Goal: Information Seeking & Learning: Learn about a topic

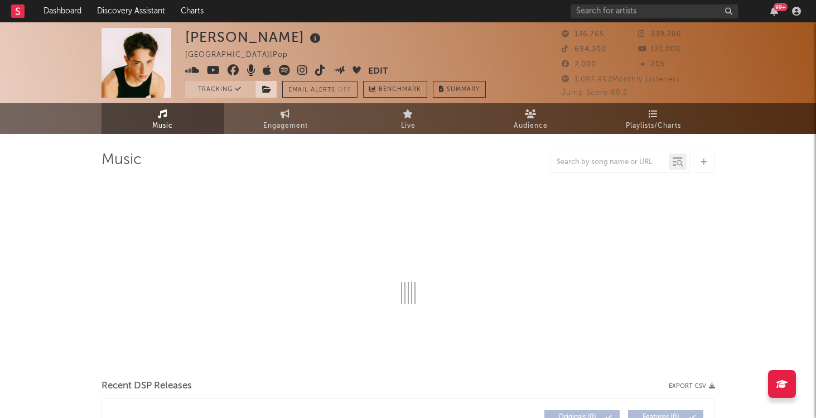
select select "6m"
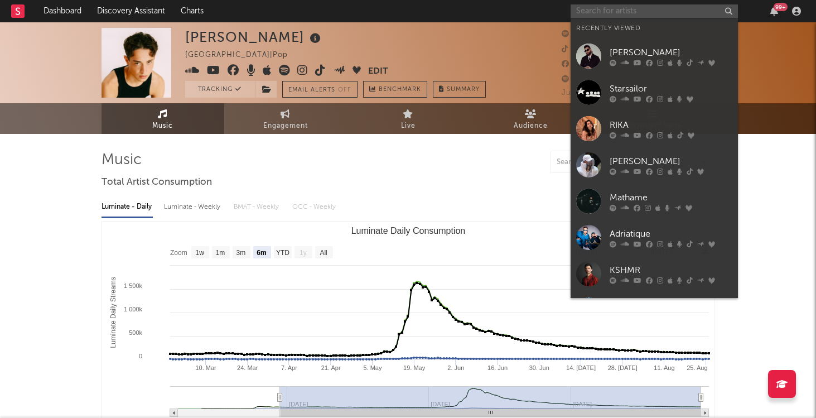
click at [608, 9] on input "text" at bounding box center [653, 11] width 167 height 14
type input "k"
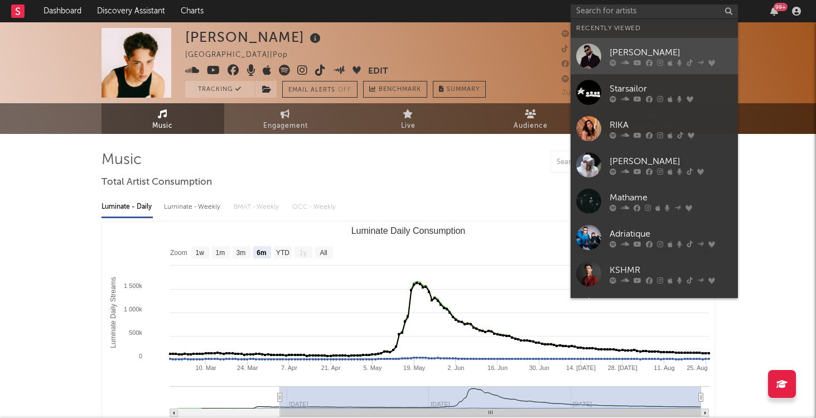
click at [617, 48] on div "[PERSON_NAME]" at bounding box center [670, 52] width 123 height 13
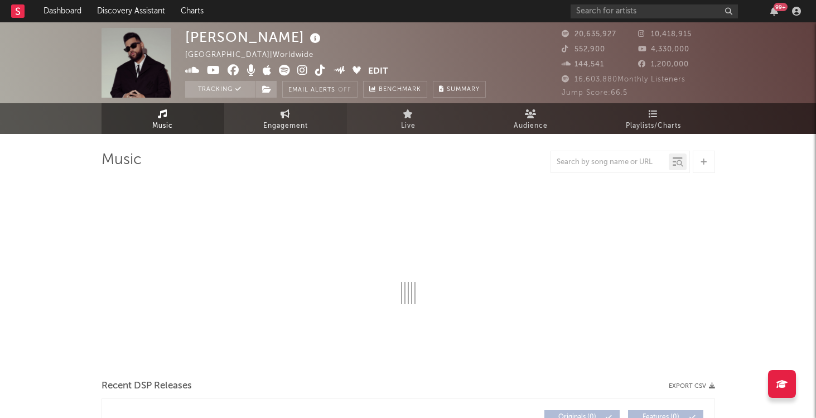
select select "6m"
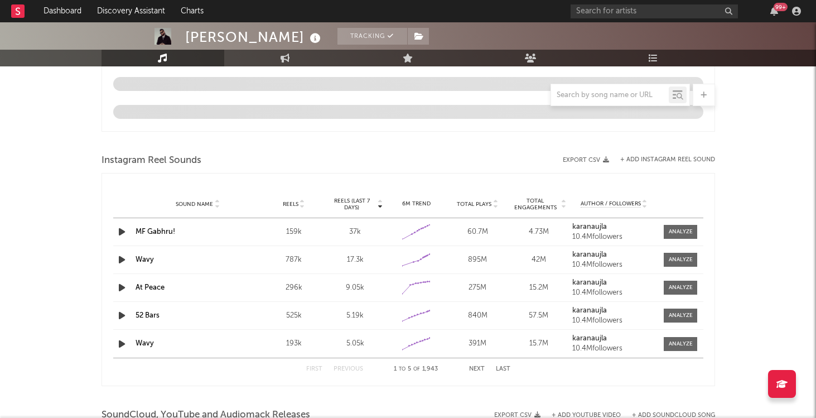
scroll to position [965, 0]
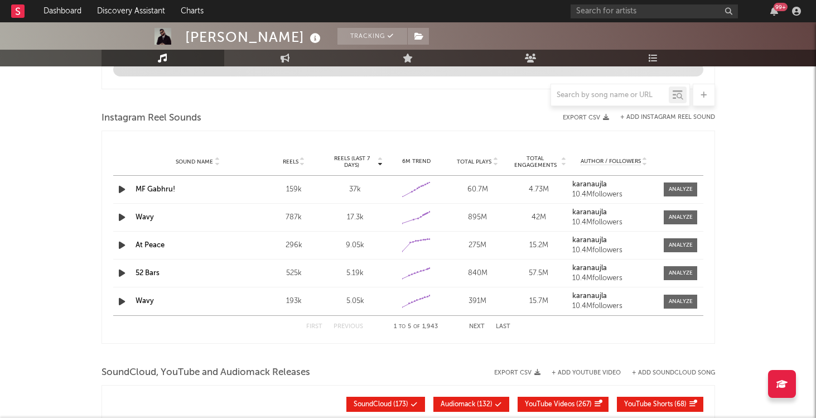
click at [164, 188] on link "MF Gabhru!" at bounding box center [155, 189] width 40 height 7
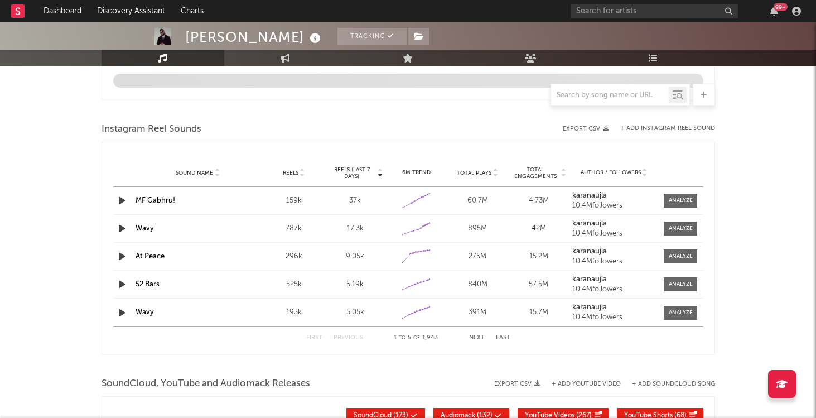
scroll to position [952, 0]
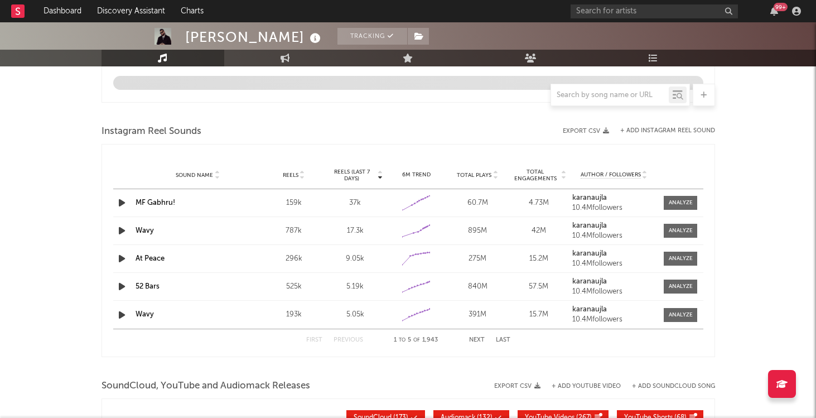
click at [480, 339] on button "Next" at bounding box center [477, 340] width 16 height 6
click at [478, 338] on button "Next" at bounding box center [477, 340] width 16 height 6
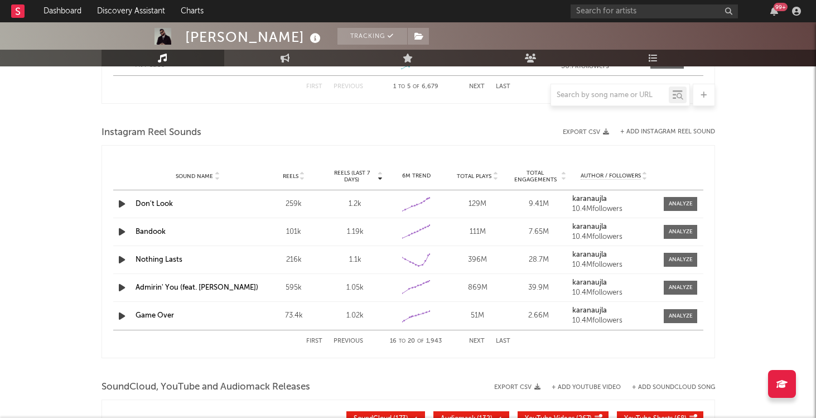
scroll to position [987, 0]
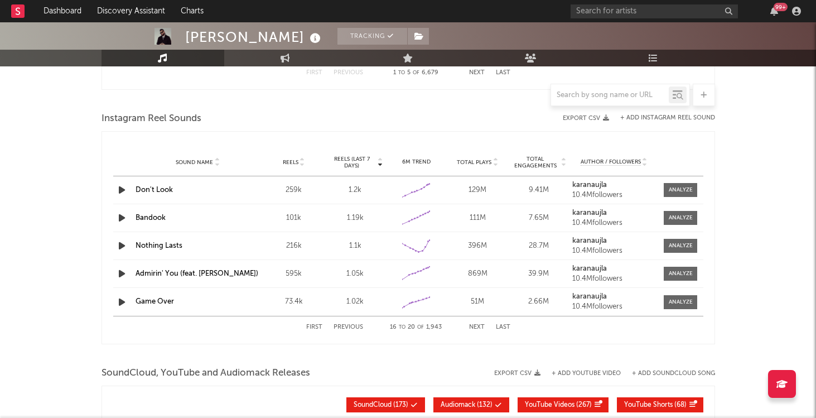
click at [471, 329] on button "Next" at bounding box center [477, 327] width 16 height 6
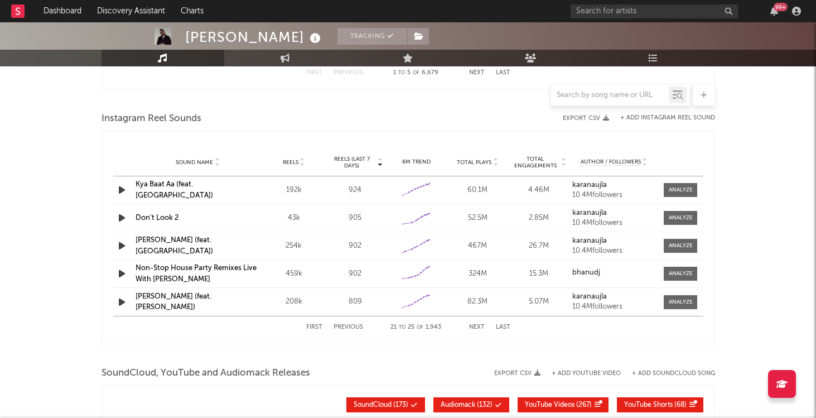
click at [471, 329] on button "Next" at bounding box center [477, 327] width 16 height 6
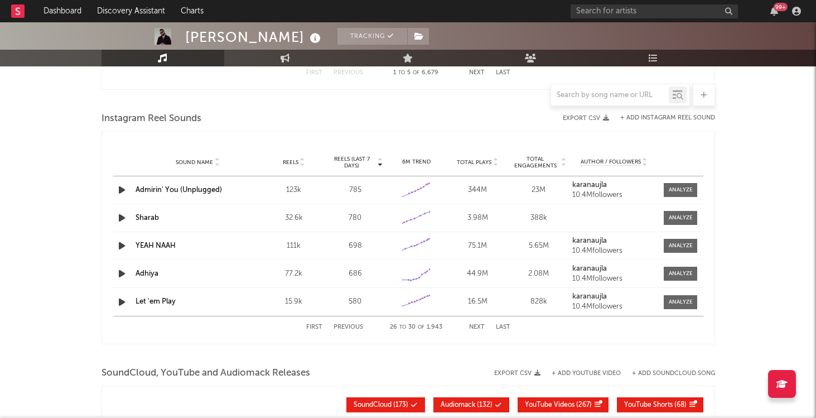
click at [475, 326] on button "Next" at bounding box center [477, 327] width 16 height 6
click at [477, 327] on button "Next" at bounding box center [477, 327] width 16 height 6
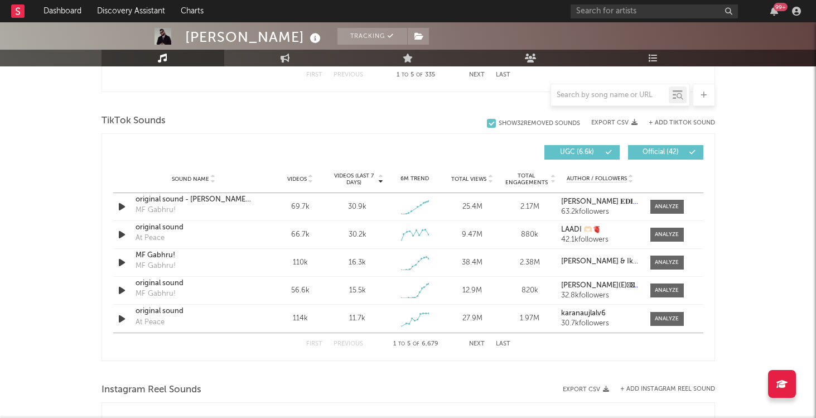
scroll to position [715, 0]
click at [474, 342] on button "Next" at bounding box center [477, 345] width 16 height 6
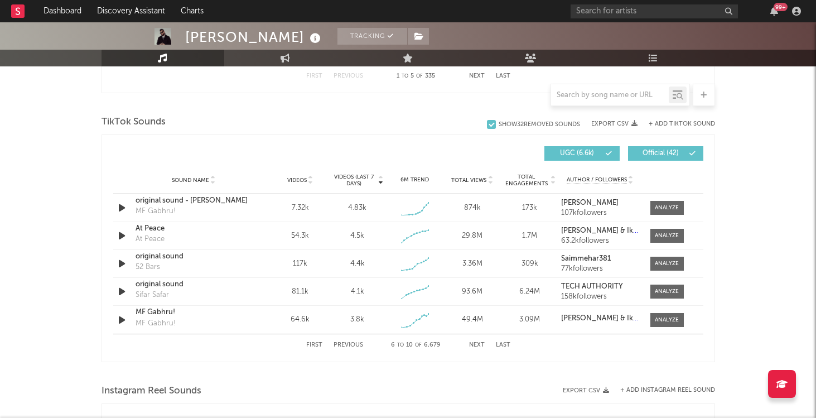
click at [474, 343] on button "Next" at bounding box center [477, 345] width 16 height 6
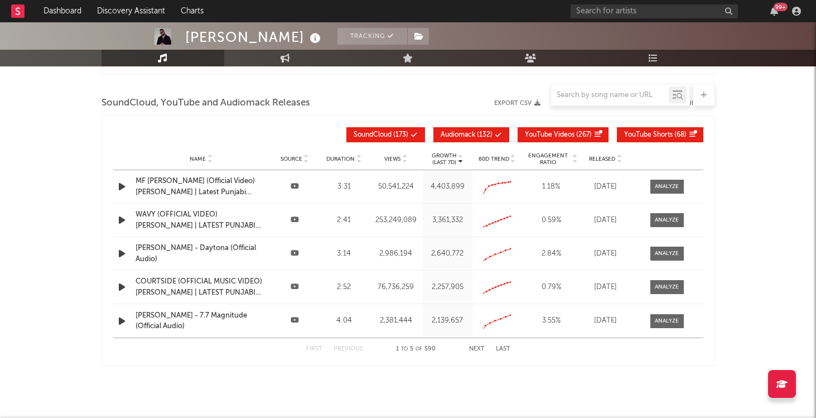
scroll to position [1256, 0]
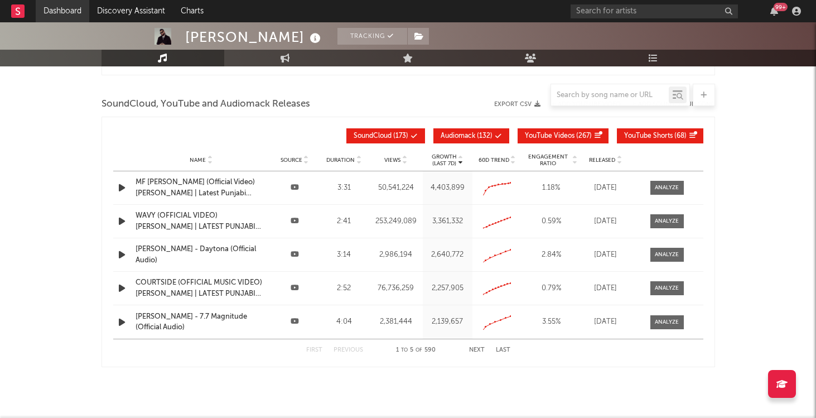
click at [70, 12] on link "Dashboard" at bounding box center [63, 11] width 54 height 22
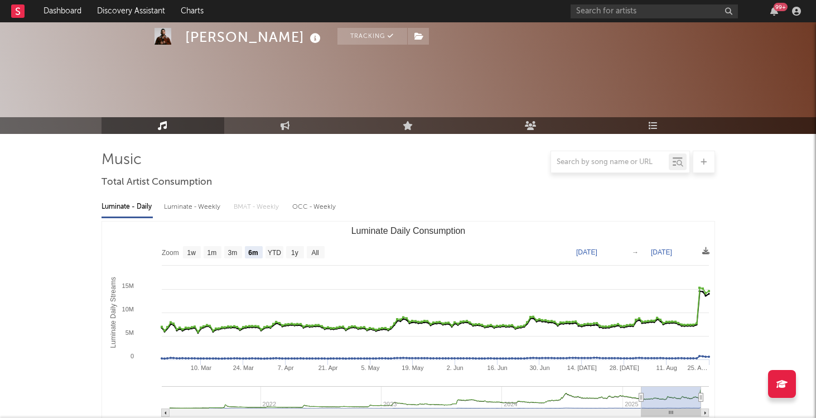
select select "6m"
select select "1w"
